Goal: Check status: Check status

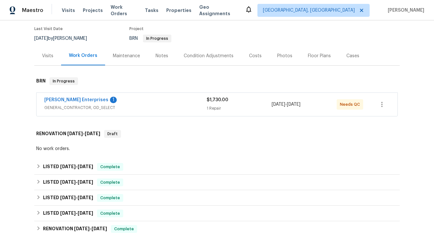
scroll to position [55, 0]
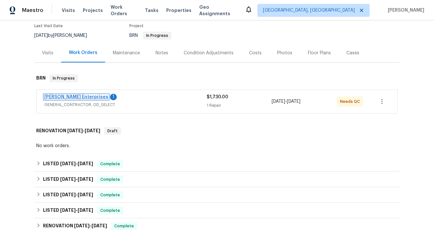
click at [78, 96] on link "[PERSON_NAME] Enterprises" at bounding box center [76, 97] width 64 height 5
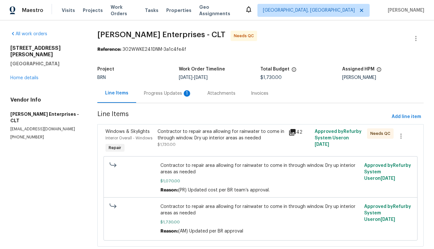
click at [185, 92] on div "1" at bounding box center [187, 93] width 6 height 6
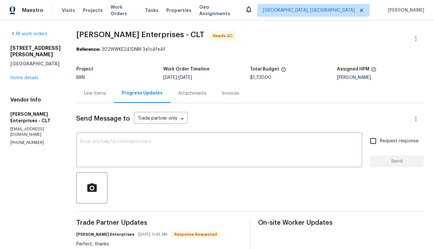
click at [186, 95] on div "Attachments" at bounding box center [192, 93] width 28 height 6
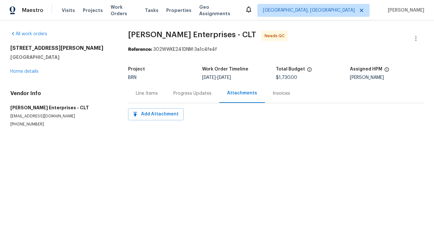
click at [273, 95] on div "Invoices" at bounding box center [281, 93] width 17 height 6
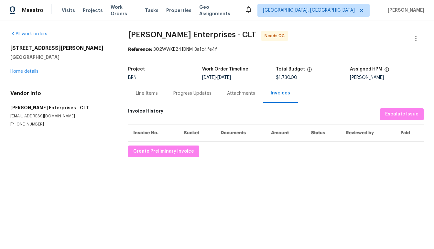
click at [149, 96] on div "Line Items" at bounding box center [147, 93] width 22 height 6
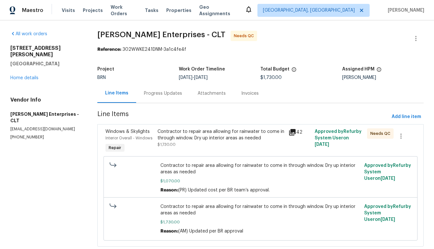
click at [158, 97] on div "Progress Updates" at bounding box center [163, 93] width 54 height 19
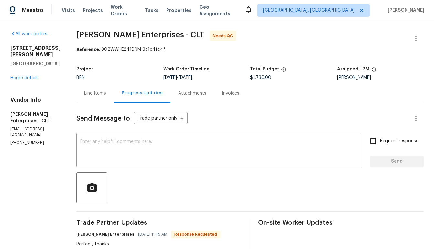
click at [91, 92] on div "Line Items" at bounding box center [95, 93] width 22 height 6
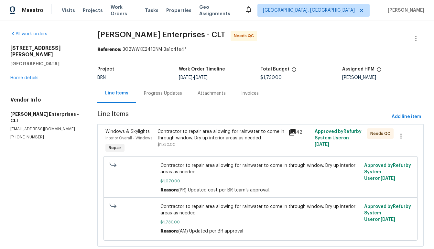
click at [295, 133] on icon at bounding box center [292, 132] width 6 height 6
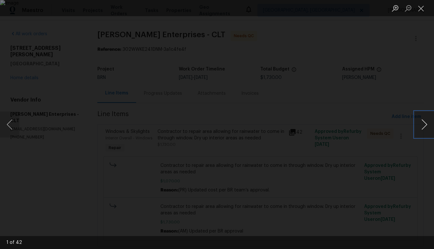
click at [418, 124] on button "Next image" at bounding box center [424, 125] width 19 height 26
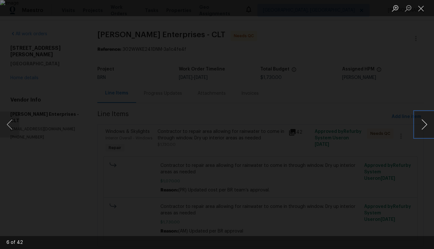
click at [418, 124] on button "Next image" at bounding box center [424, 125] width 19 height 26
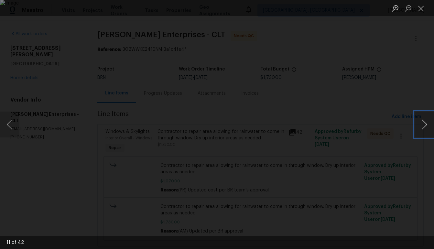
click at [418, 124] on button "Next image" at bounding box center [424, 125] width 19 height 26
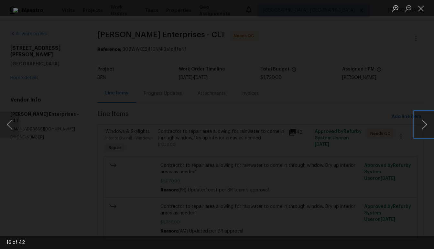
click at [418, 124] on button "Next image" at bounding box center [424, 125] width 19 height 26
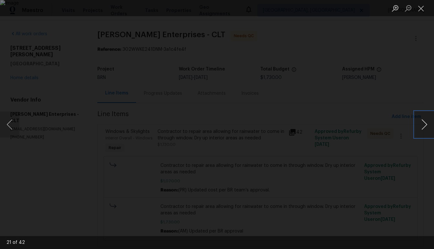
click at [418, 124] on button "Next image" at bounding box center [424, 125] width 19 height 26
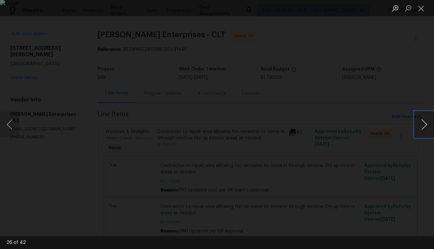
click at [418, 124] on button "Next image" at bounding box center [424, 125] width 19 height 26
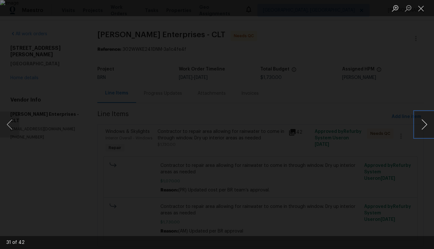
click at [418, 124] on button "Next image" at bounding box center [424, 125] width 19 height 26
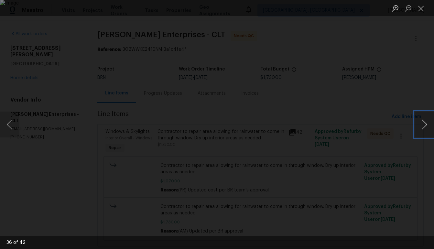
click at [418, 124] on button "Next image" at bounding box center [424, 125] width 19 height 26
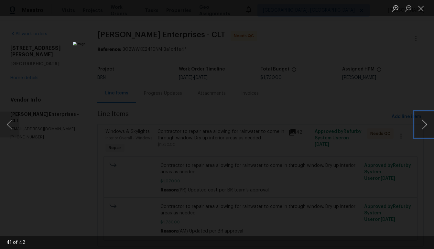
click at [418, 124] on button "Next image" at bounding box center [424, 125] width 19 height 26
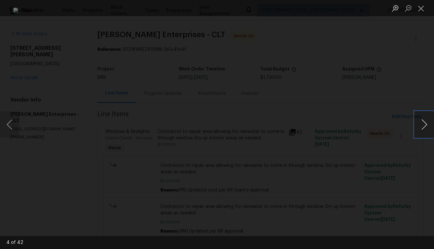
click at [418, 124] on button "Next image" at bounding box center [424, 125] width 19 height 26
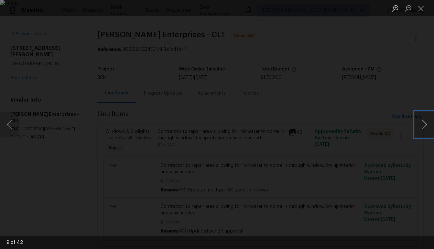
click at [418, 124] on button "Next image" at bounding box center [424, 125] width 19 height 26
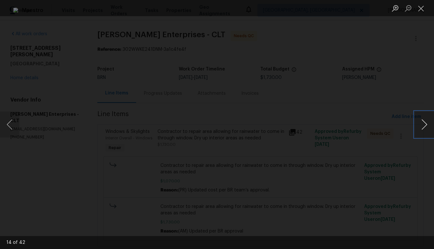
click at [418, 124] on button "Next image" at bounding box center [424, 125] width 19 height 26
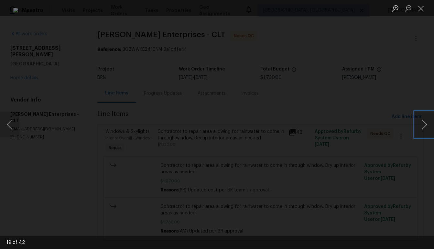
click at [418, 124] on button "Next image" at bounding box center [424, 125] width 19 height 26
click at [352, 155] on div "Lightbox" at bounding box center [217, 124] width 434 height 249
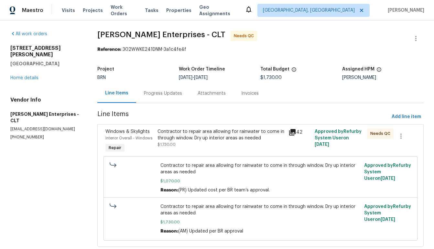
click at [153, 95] on div "Progress Updates" at bounding box center [163, 93] width 38 height 6
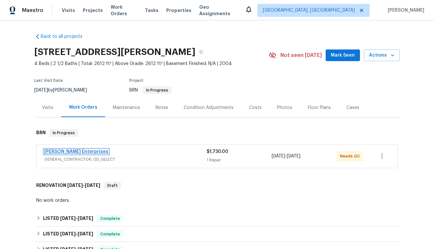
click at [86, 151] on link "[PERSON_NAME] Enterprises" at bounding box center [76, 151] width 64 height 5
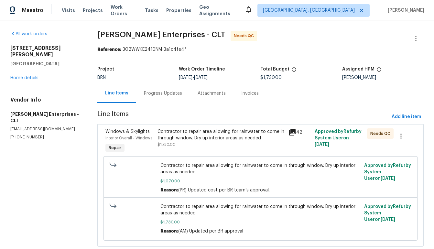
scroll to position [17, 0]
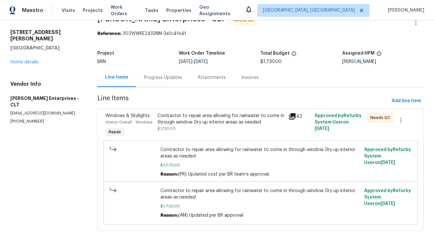
click at [248, 77] on div "Invoices" at bounding box center [249, 77] width 17 height 6
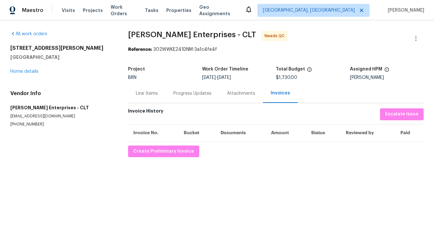
click at [186, 95] on div "Progress Updates" at bounding box center [192, 93] width 38 height 6
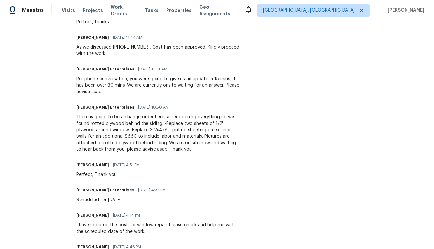
scroll to position [221, 0]
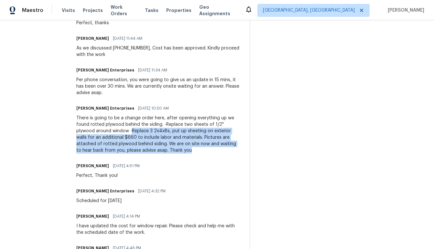
drag, startPoint x: 88, startPoint y: 130, endPoint x: 137, endPoint y: 155, distance: 55.2
click at [137, 155] on div "Trade Partner Updates [PERSON_NAME] Enterprises [DATE] 11:45 AM Response Reques…" at bounding box center [159, 209] width 166 height 423
click at [167, 157] on div "Trade Partner Updates [PERSON_NAME] Enterprises [DATE] 11:45 AM Response Reques…" at bounding box center [159, 209] width 166 height 423
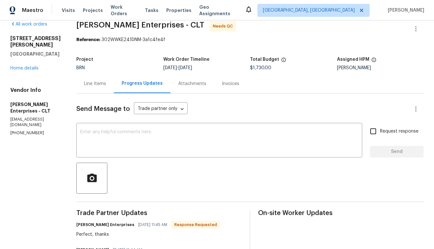
scroll to position [0, 0]
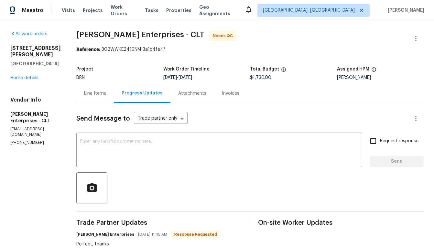
click at [184, 93] on div "Attachments" at bounding box center [192, 93] width 28 height 6
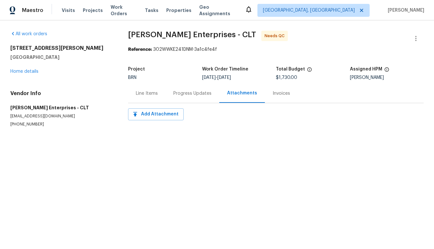
click at [151, 94] on div "Line Items" at bounding box center [147, 93] width 22 height 6
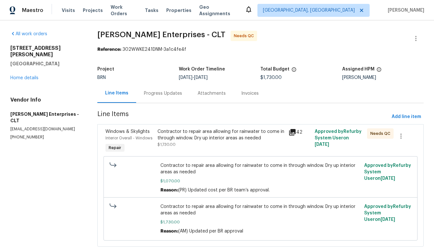
click at [291, 132] on icon at bounding box center [292, 132] width 6 height 6
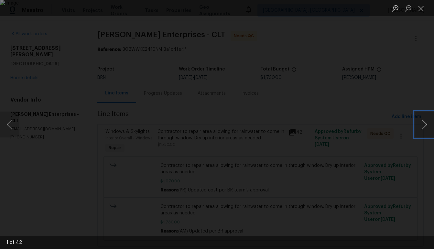
click at [424, 124] on button "Next image" at bounding box center [424, 125] width 19 height 26
click at [228, 155] on img "Lightbox" at bounding box center [217, 124] width 238 height 137
click at [424, 126] on button "Next image" at bounding box center [424, 125] width 19 height 26
click at [427, 130] on button "Next image" at bounding box center [424, 125] width 19 height 26
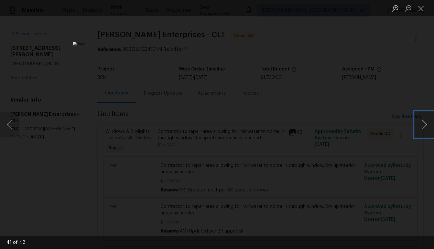
click at [427, 130] on button "Next image" at bounding box center [424, 125] width 19 height 26
click at [426, 129] on button "Next image" at bounding box center [424, 125] width 19 height 26
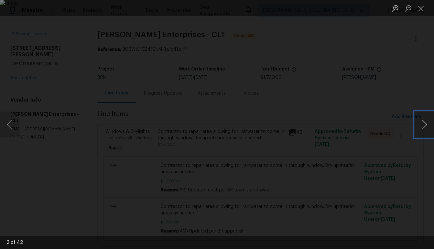
click at [426, 129] on button "Next image" at bounding box center [424, 125] width 19 height 26
click at [424, 129] on button "Next image" at bounding box center [424, 125] width 19 height 26
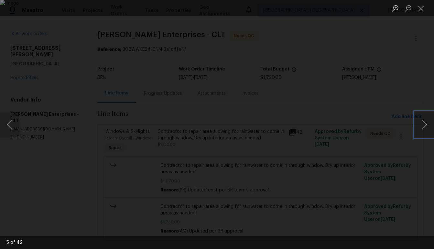
click at [422, 128] on button "Next image" at bounding box center [424, 125] width 19 height 26
click at [381, 150] on div "Lightbox" at bounding box center [217, 124] width 434 height 249
click at [422, 127] on button "Next image" at bounding box center [424, 125] width 19 height 26
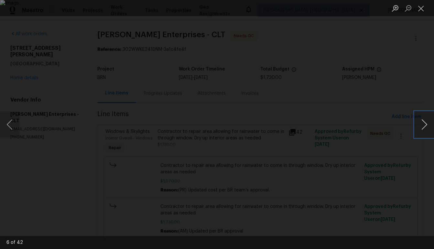
click at [422, 127] on button "Next image" at bounding box center [424, 125] width 19 height 26
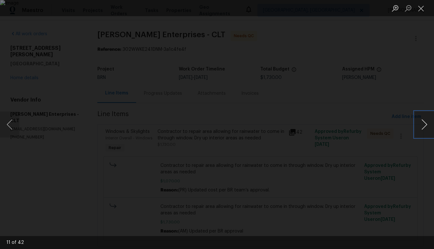
click at [422, 127] on button "Next image" at bounding box center [424, 125] width 19 height 26
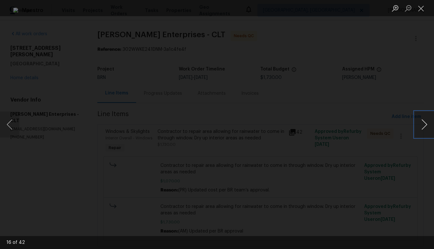
click at [422, 127] on button "Next image" at bounding box center [424, 125] width 19 height 26
click at [423, 126] on button "Next image" at bounding box center [424, 125] width 19 height 26
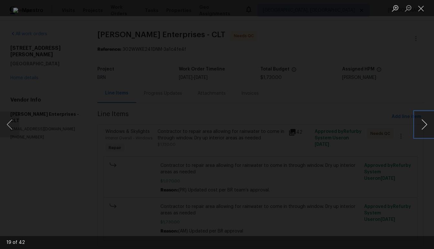
click at [423, 126] on button "Next image" at bounding box center [424, 125] width 19 height 26
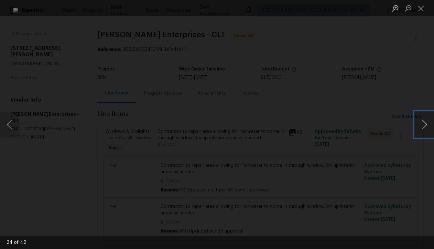
click at [423, 126] on button "Next image" at bounding box center [424, 125] width 19 height 26
click at [425, 124] on button "Next image" at bounding box center [424, 125] width 19 height 26
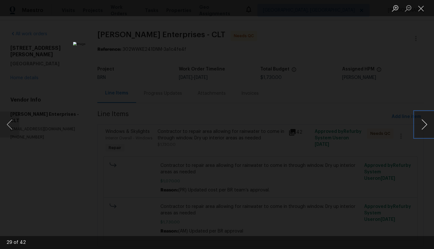
click at [425, 124] on button "Next image" at bounding box center [424, 125] width 19 height 26
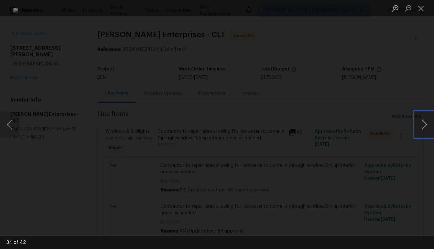
click at [425, 124] on button "Next image" at bounding box center [424, 125] width 19 height 26
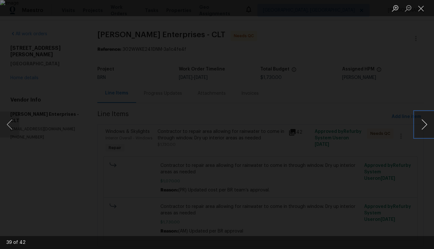
click at [425, 124] on button "Next image" at bounding box center [424, 125] width 19 height 26
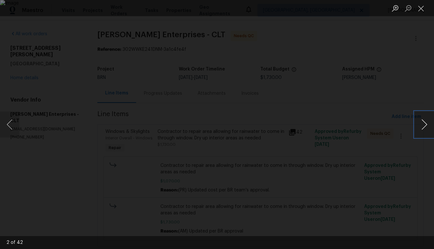
click at [425, 124] on button "Next image" at bounding box center [424, 125] width 19 height 26
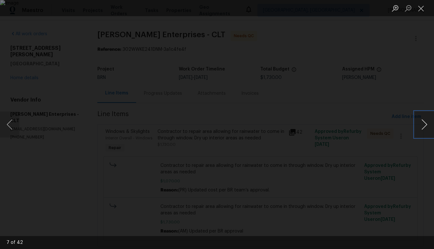
click at [425, 124] on button "Next image" at bounding box center [424, 125] width 19 height 26
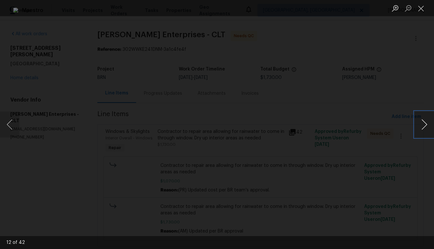
click at [425, 124] on button "Next image" at bounding box center [424, 125] width 19 height 26
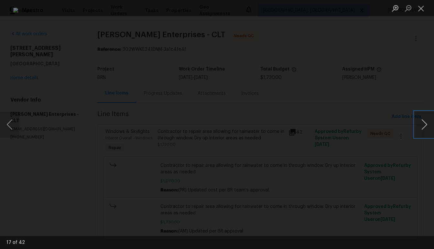
click at [425, 124] on button "Next image" at bounding box center [424, 125] width 19 height 26
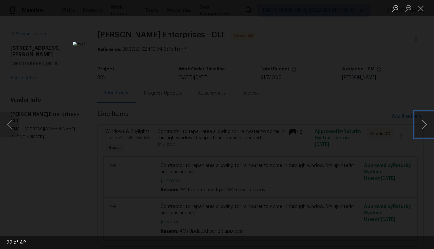
click at [425, 124] on button "Next image" at bounding box center [424, 125] width 19 height 26
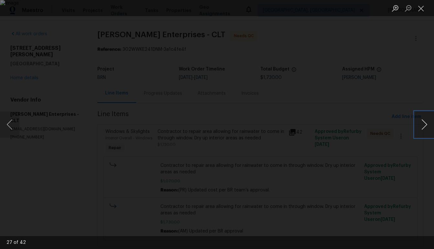
click at [425, 124] on button "Next image" at bounding box center [424, 125] width 19 height 26
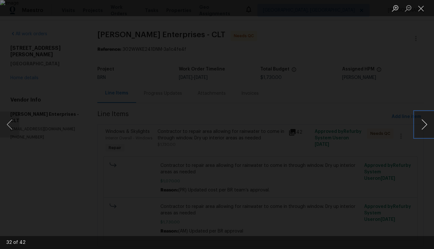
click at [425, 124] on button "Next image" at bounding box center [424, 125] width 19 height 26
click at [14, 124] on button "Previous image" at bounding box center [9, 125] width 19 height 26
click at [425, 131] on button "Next image" at bounding box center [424, 125] width 19 height 26
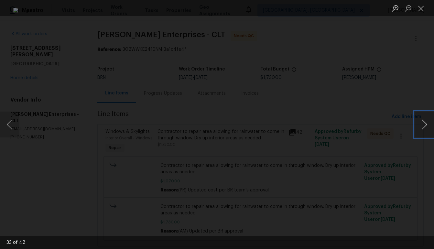
click at [425, 131] on button "Next image" at bounding box center [424, 125] width 19 height 26
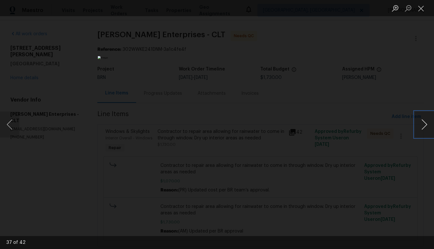
click at [425, 131] on button "Next image" at bounding box center [424, 125] width 19 height 26
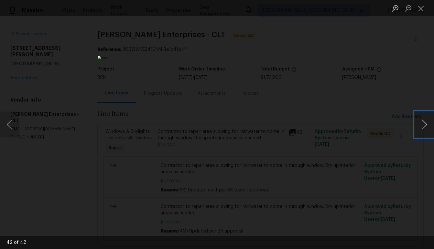
click at [425, 131] on button "Next image" at bounding box center [424, 125] width 19 height 26
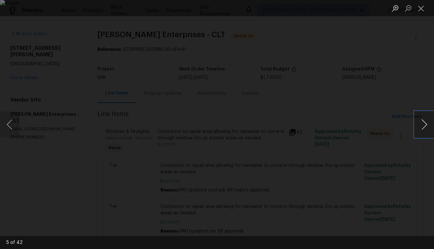
click at [425, 131] on button "Next image" at bounding box center [424, 125] width 19 height 26
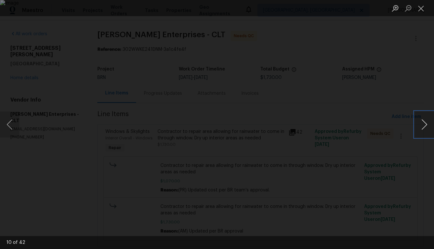
click at [425, 131] on button "Next image" at bounding box center [424, 125] width 19 height 26
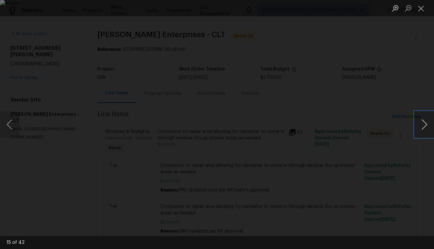
click at [425, 131] on button "Next image" at bounding box center [424, 125] width 19 height 26
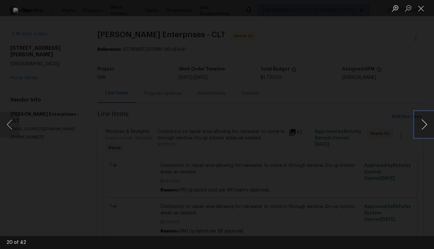
click at [425, 131] on button "Next image" at bounding box center [424, 125] width 19 height 26
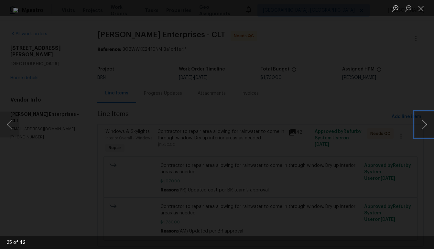
click at [425, 131] on button "Next image" at bounding box center [424, 125] width 19 height 26
click at [421, 126] on button "Next image" at bounding box center [424, 125] width 19 height 26
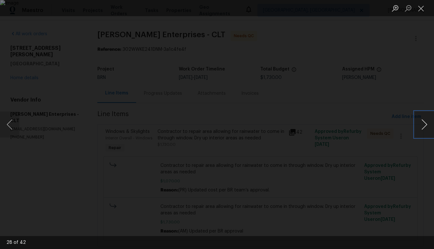
click at [416, 124] on button "Next image" at bounding box center [424, 125] width 19 height 26
click at [421, 125] on button "Next image" at bounding box center [424, 125] width 19 height 26
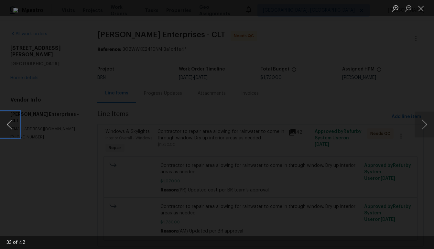
click at [12, 127] on button "Previous image" at bounding box center [9, 125] width 19 height 26
click at [90, 102] on div "Lightbox" at bounding box center [217, 124] width 434 height 249
